Goal: Find specific page/section: Find specific page/section

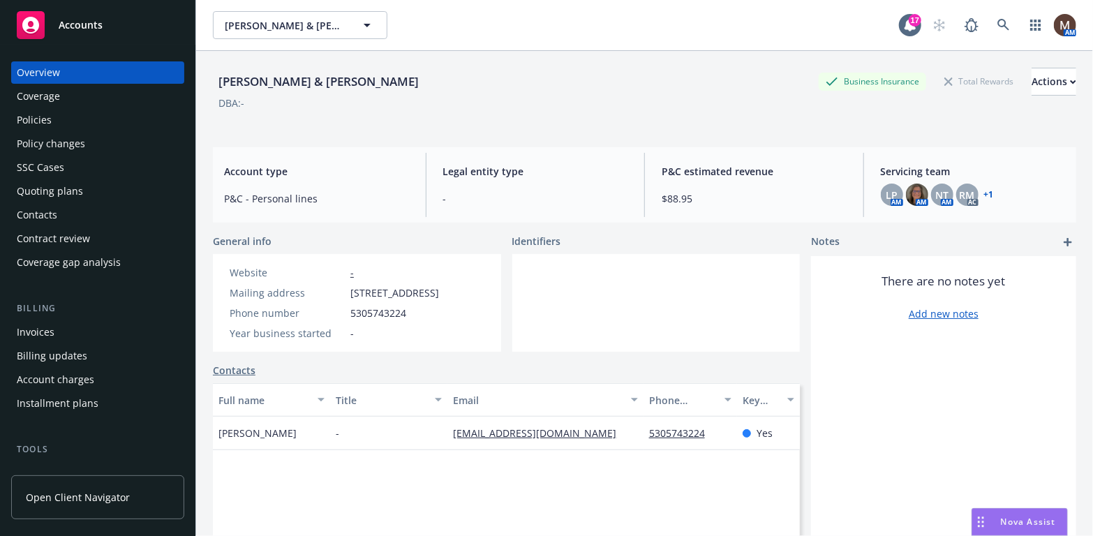
click at [39, 332] on div "Invoices" at bounding box center [36, 332] width 38 height 22
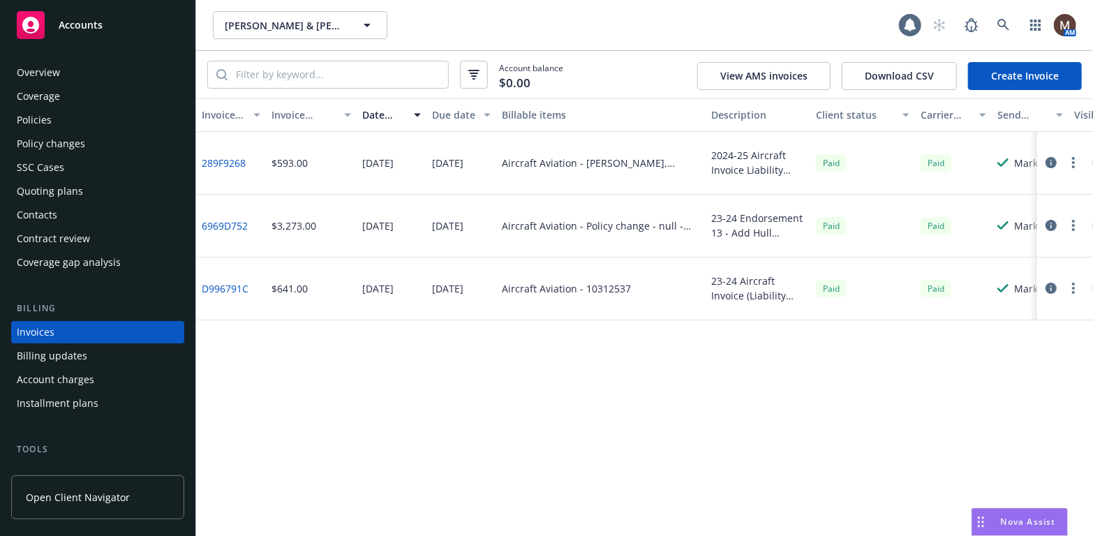
scroll to position [41, 0]
